Goal: Find specific page/section: Find specific page/section

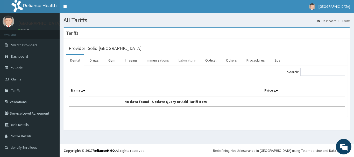
click at [186, 63] on link "Laboratory" at bounding box center [186, 60] width 25 height 11
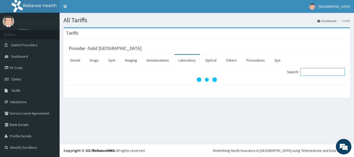
click at [315, 72] on input "Search:" at bounding box center [322, 72] width 45 height 8
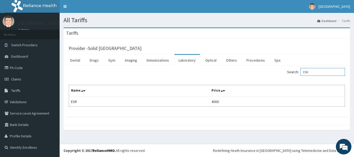
click at [310, 70] on input "ESR" at bounding box center [322, 72] width 45 height 8
type input "E"
drag, startPoint x: 312, startPoint y: 72, endPoint x: 290, endPoint y: 70, distance: 22.6
click at [290, 70] on div "Search: URIC" at bounding box center [278, 72] width 134 height 9
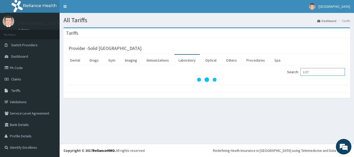
click at [311, 74] on input "LOT" at bounding box center [322, 72] width 45 height 8
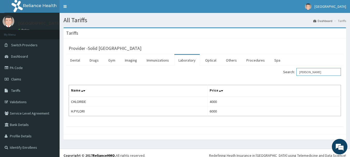
drag, startPoint x: 311, startPoint y: 72, endPoint x: 293, endPoint y: 74, distance: 18.7
click at [293, 74] on label "Search: [PERSON_NAME]" at bounding box center [312, 72] width 58 height 8
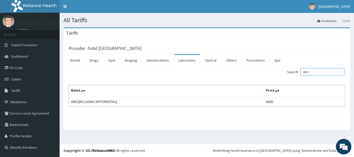
drag, startPoint x: 317, startPoint y: 74, endPoint x: 293, endPoint y: 70, distance: 24.9
click at [293, 70] on label "Search: WBC" at bounding box center [316, 72] width 58 height 8
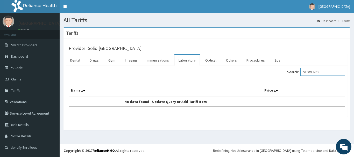
drag, startPoint x: 317, startPoint y: 72, endPoint x: 324, endPoint y: 73, distance: 7.3
click at [324, 73] on input "STOOL MCS" at bounding box center [322, 72] width 45 height 8
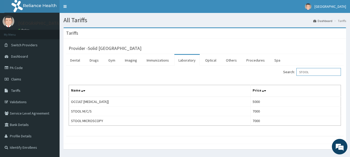
drag, startPoint x: 324, startPoint y: 72, endPoint x: 300, endPoint y: 72, distance: 24.1
click at [300, 72] on label "Search: STOOL" at bounding box center [312, 72] width 58 height 8
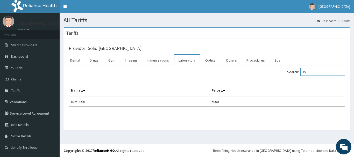
type input "P"
drag, startPoint x: 322, startPoint y: 72, endPoint x: 266, endPoint y: 71, distance: 56.0
click at [266, 71] on div "Search: URINALY" at bounding box center [278, 72] width 134 height 9
drag, startPoint x: 325, startPoint y: 73, endPoint x: 293, endPoint y: 72, distance: 31.4
click at [293, 72] on label "Search: FASTING" at bounding box center [316, 72] width 58 height 8
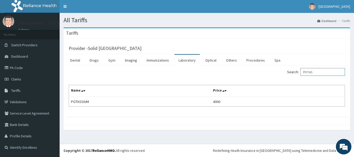
type input "POTAS"
